Goal: Task Accomplishment & Management: Use online tool/utility

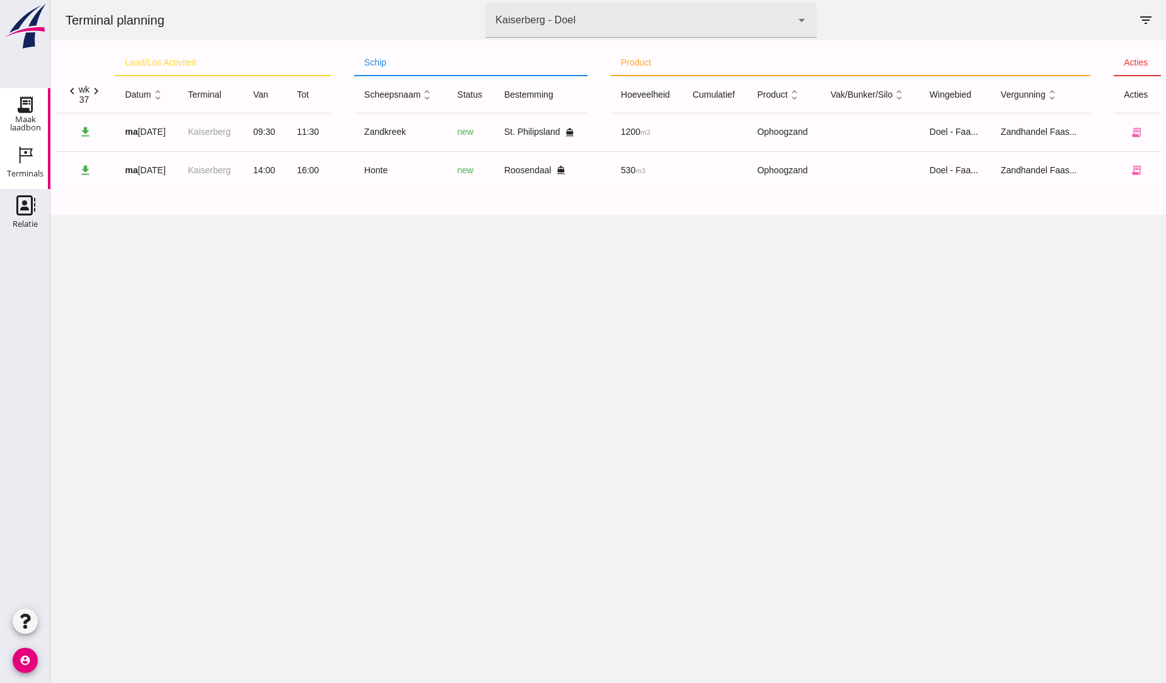
click at [41, 120] on div "Maak laadbon" at bounding box center [25, 123] width 50 height 16
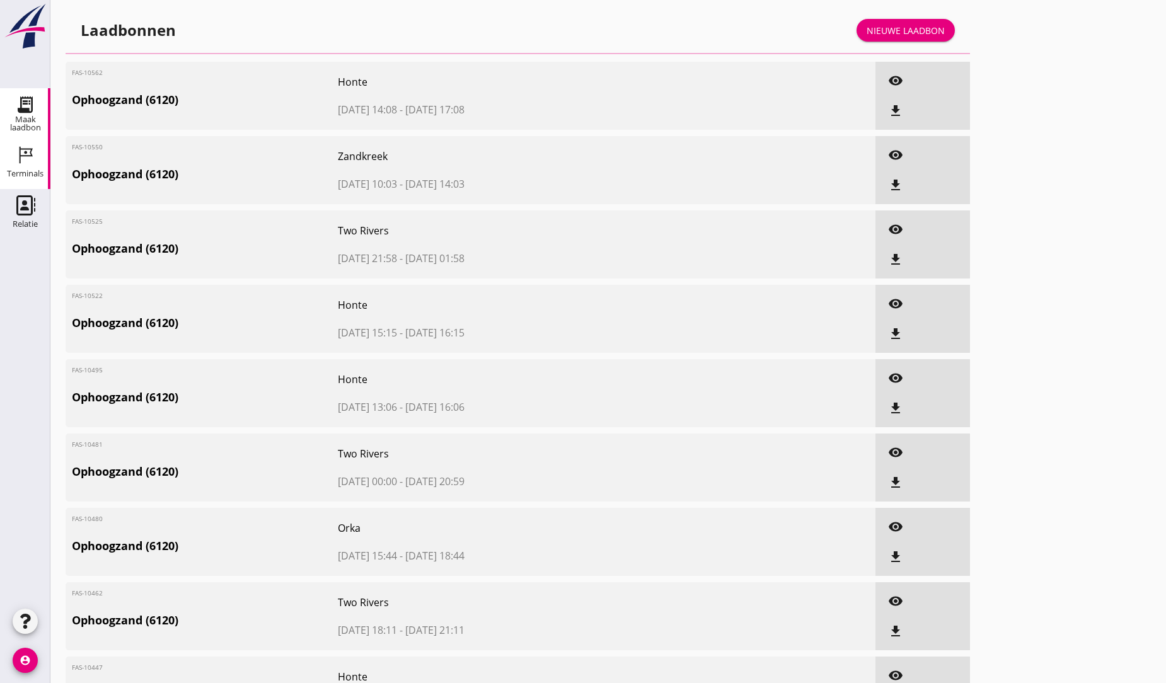
click at [17, 149] on icon "Terminals" at bounding box center [25, 155] width 20 height 20
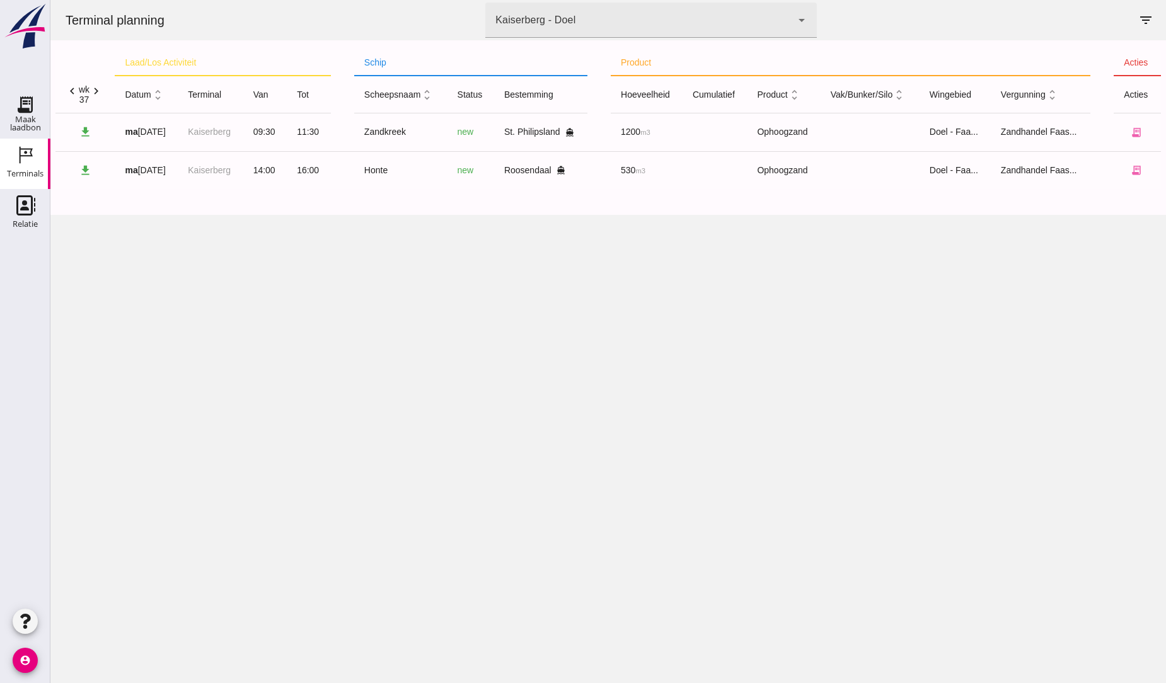
click at [17, 149] on icon "Terminals" at bounding box center [25, 155] width 20 height 20
click at [21, 122] on div "Maak laadbon" at bounding box center [25, 123] width 50 height 16
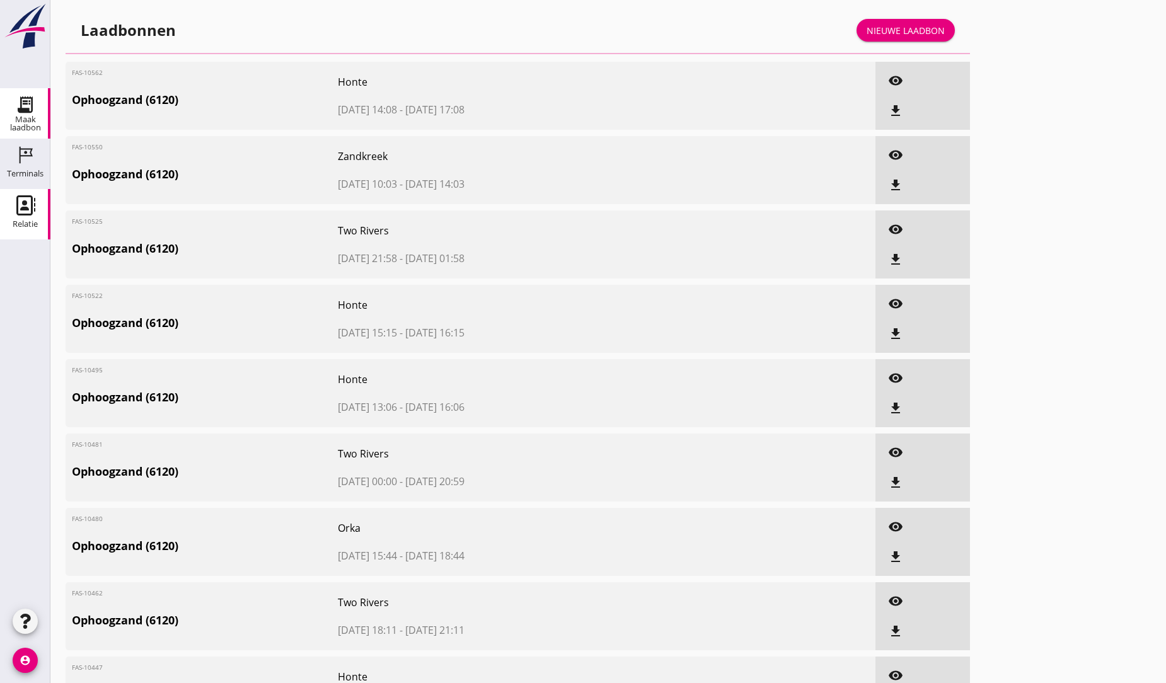
click at [21, 214] on use at bounding box center [25, 205] width 19 height 20
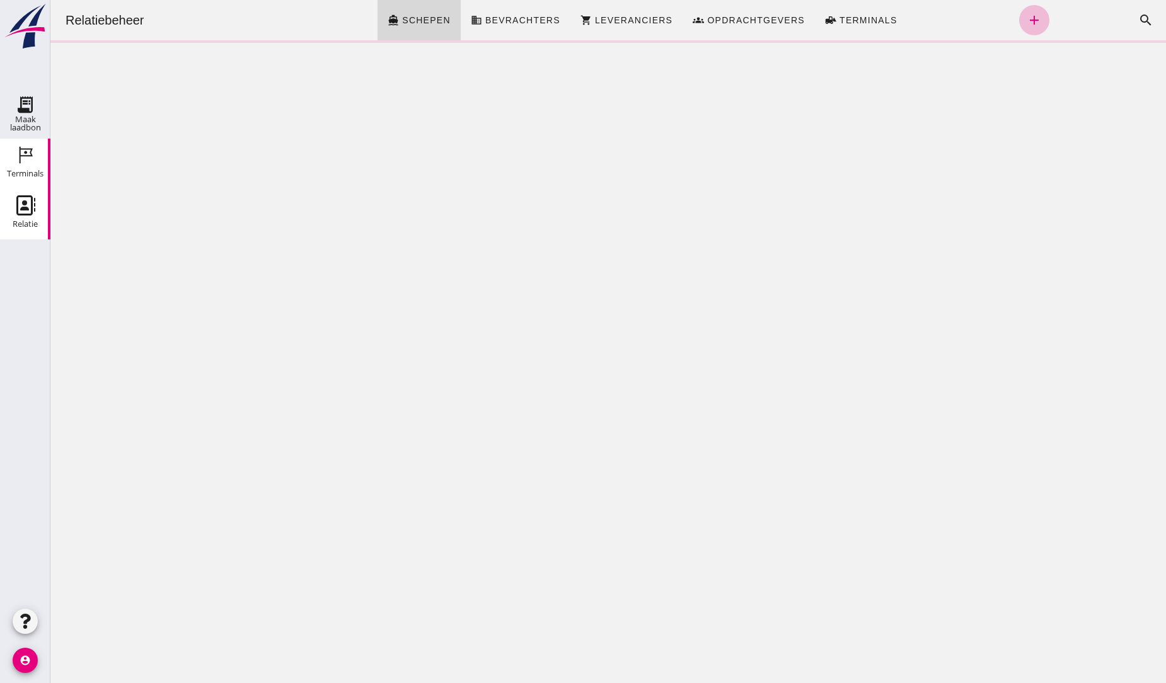
click at [4, 153] on link "Terminals Terminals" at bounding box center [25, 164] width 50 height 50
